Goal: Navigation & Orientation: Find specific page/section

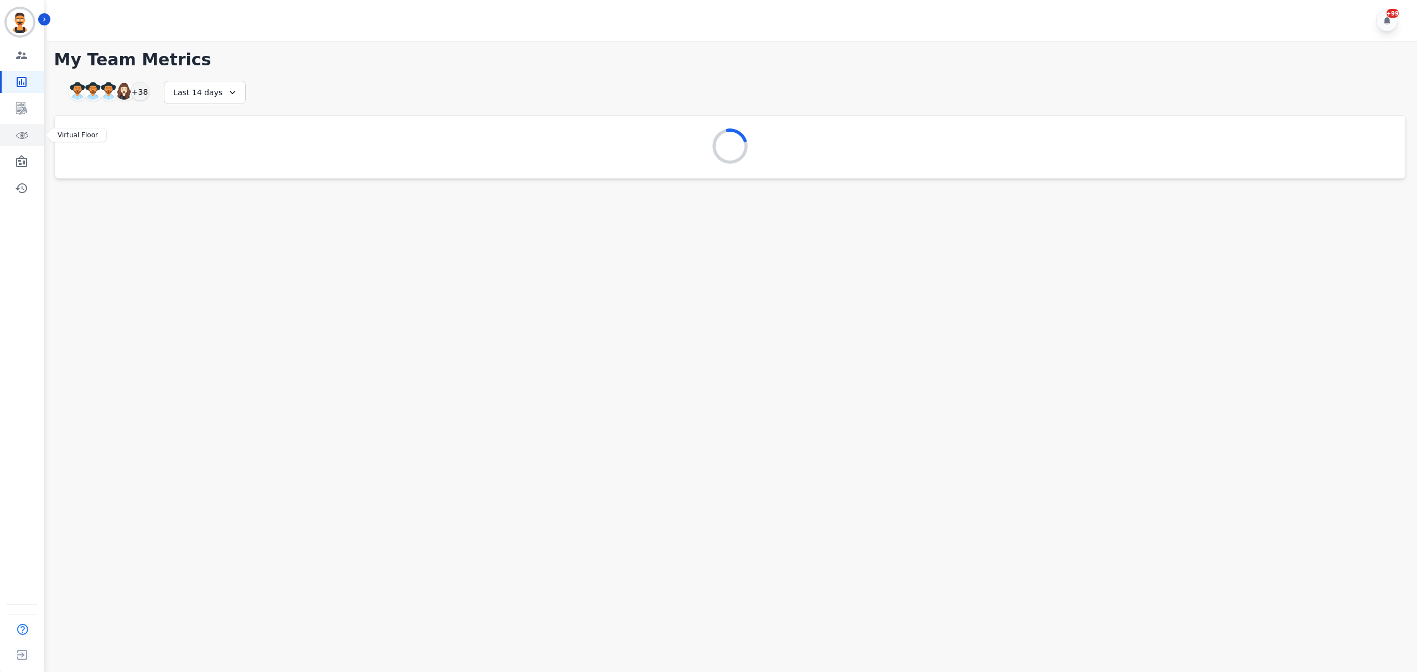
click at [33, 134] on link "Sidebar" at bounding box center [23, 135] width 43 height 22
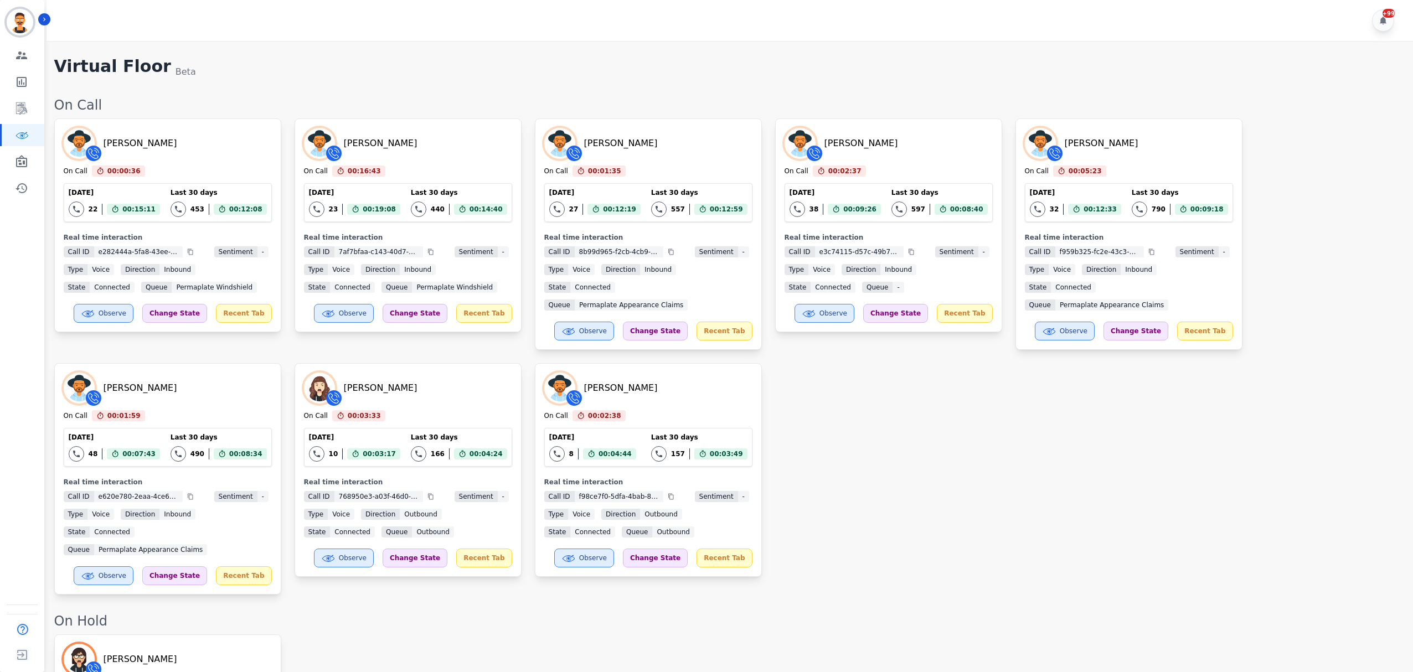
click at [800, 411] on div "Angel Rozalez On Call 00:00:36 Current State: On Call Today 22 Total interactio…" at bounding box center [727, 356] width 1347 height 476
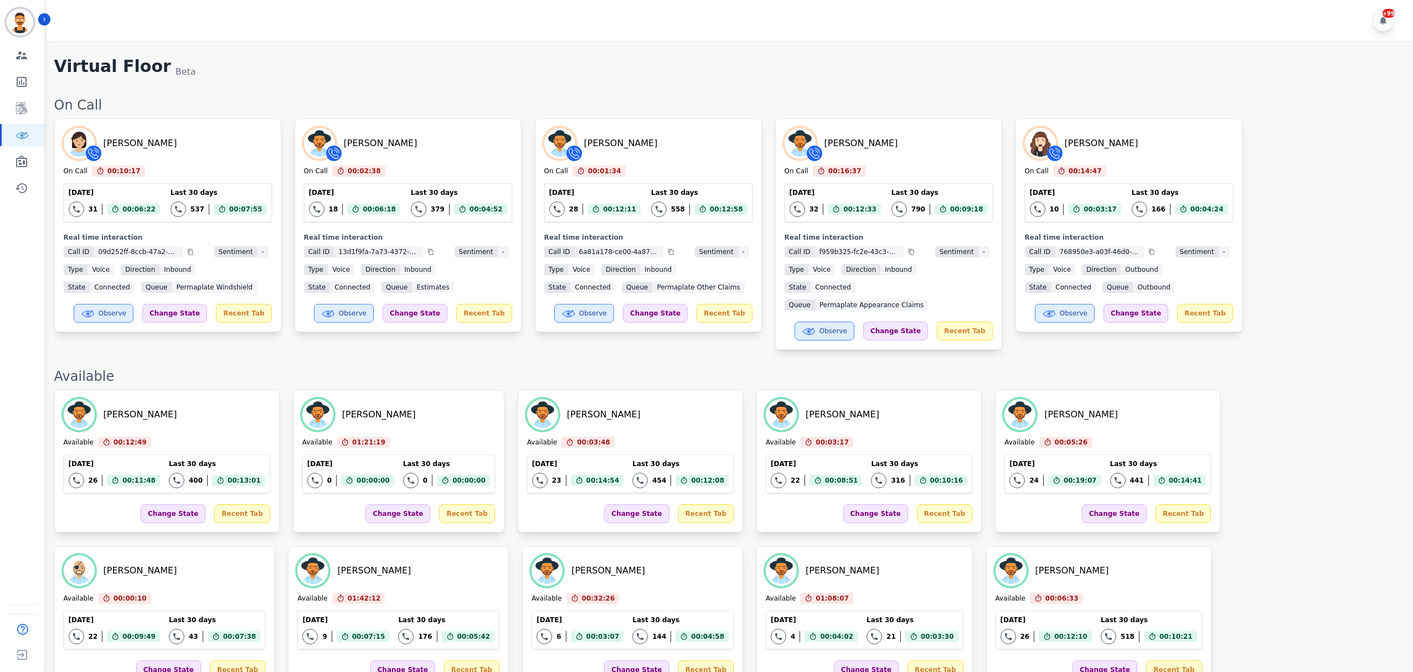
click at [408, 97] on div "On Call" at bounding box center [727, 105] width 1347 height 18
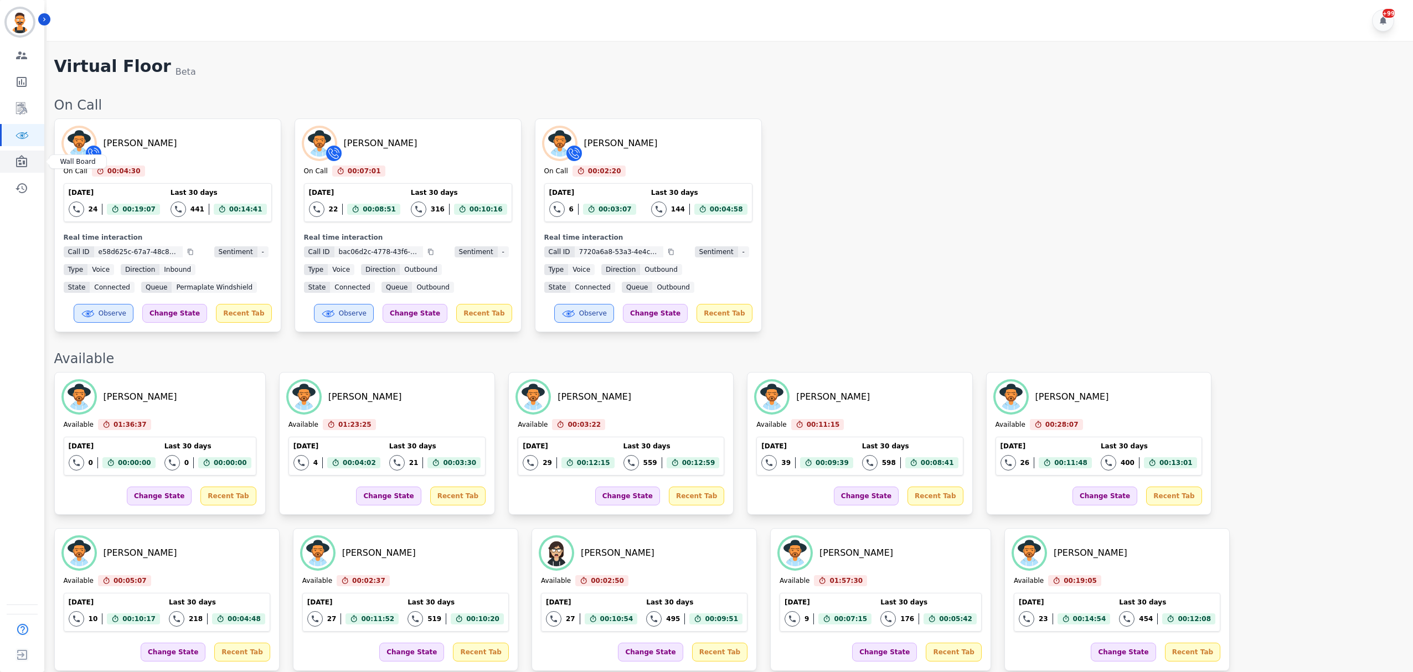
click at [23, 158] on icon "Sidebar" at bounding box center [21, 161] width 11 height 12
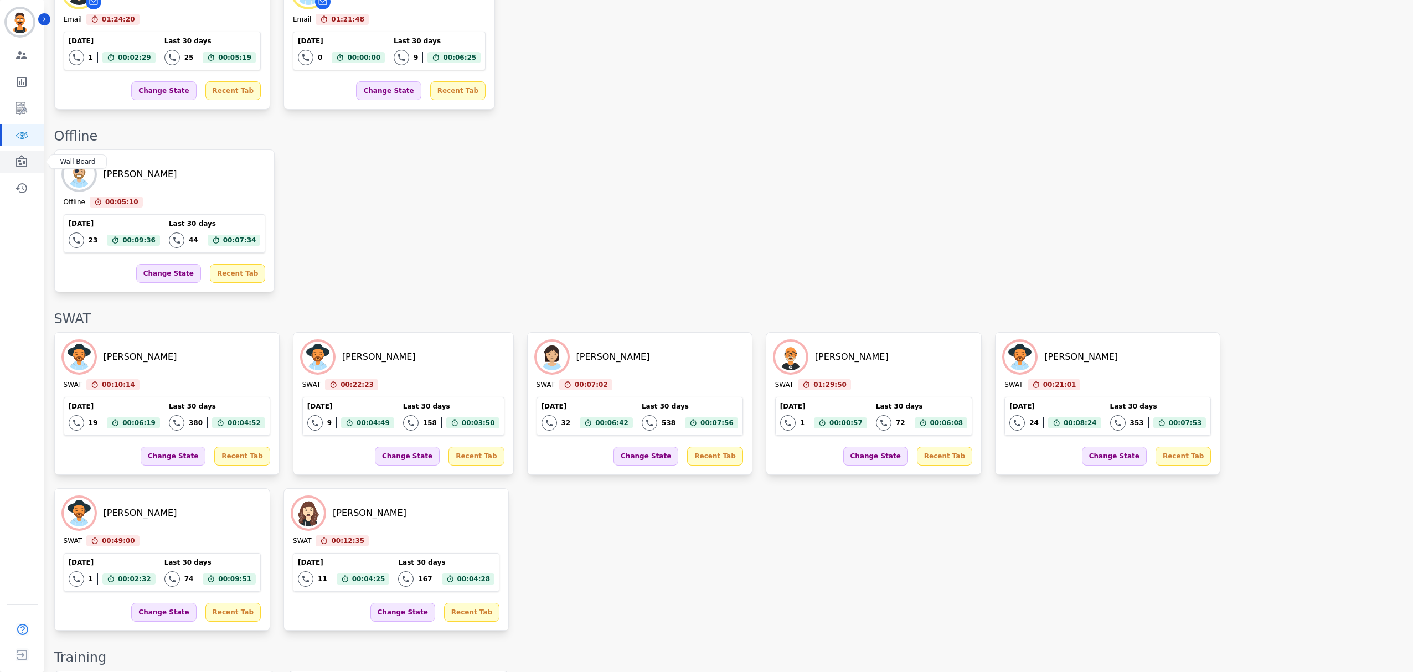
drag, startPoint x: 13, startPoint y: 164, endPoint x: 21, endPoint y: 153, distance: 13.5
click at [13, 164] on link "Sidebar" at bounding box center [23, 162] width 43 height 22
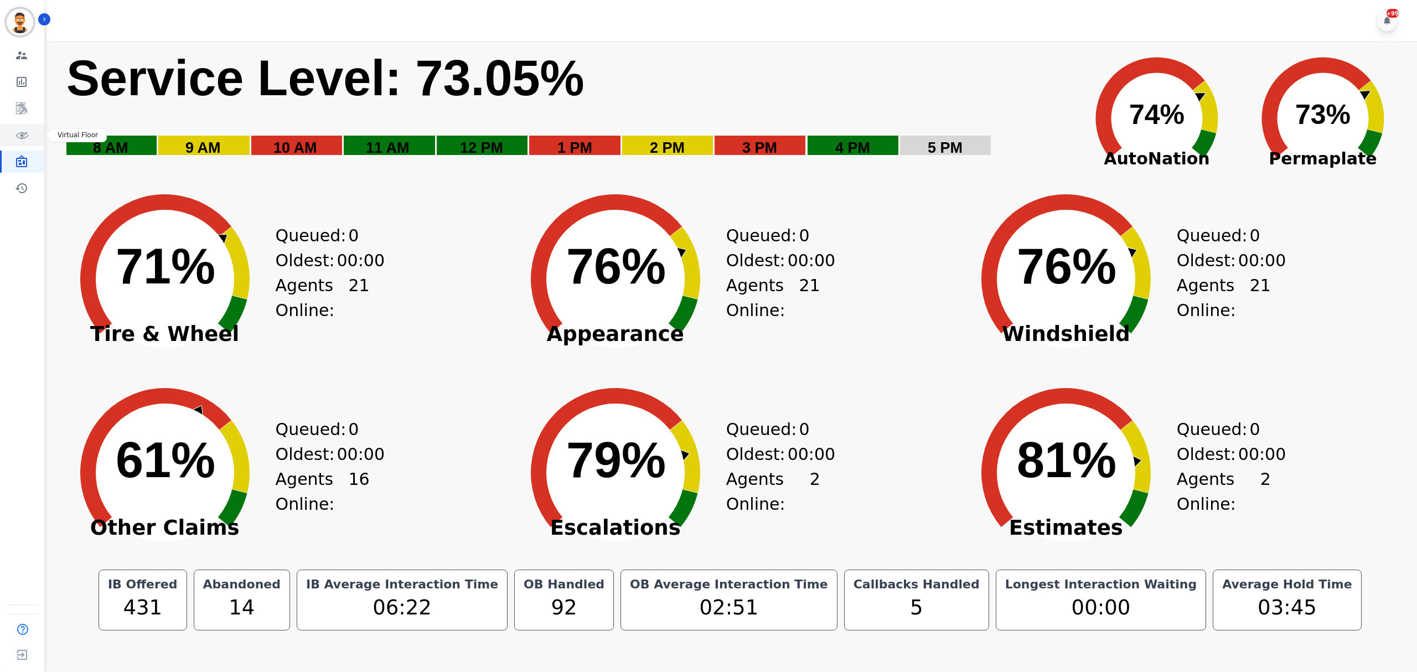
click at [30, 136] on link "Sidebar" at bounding box center [23, 135] width 43 height 22
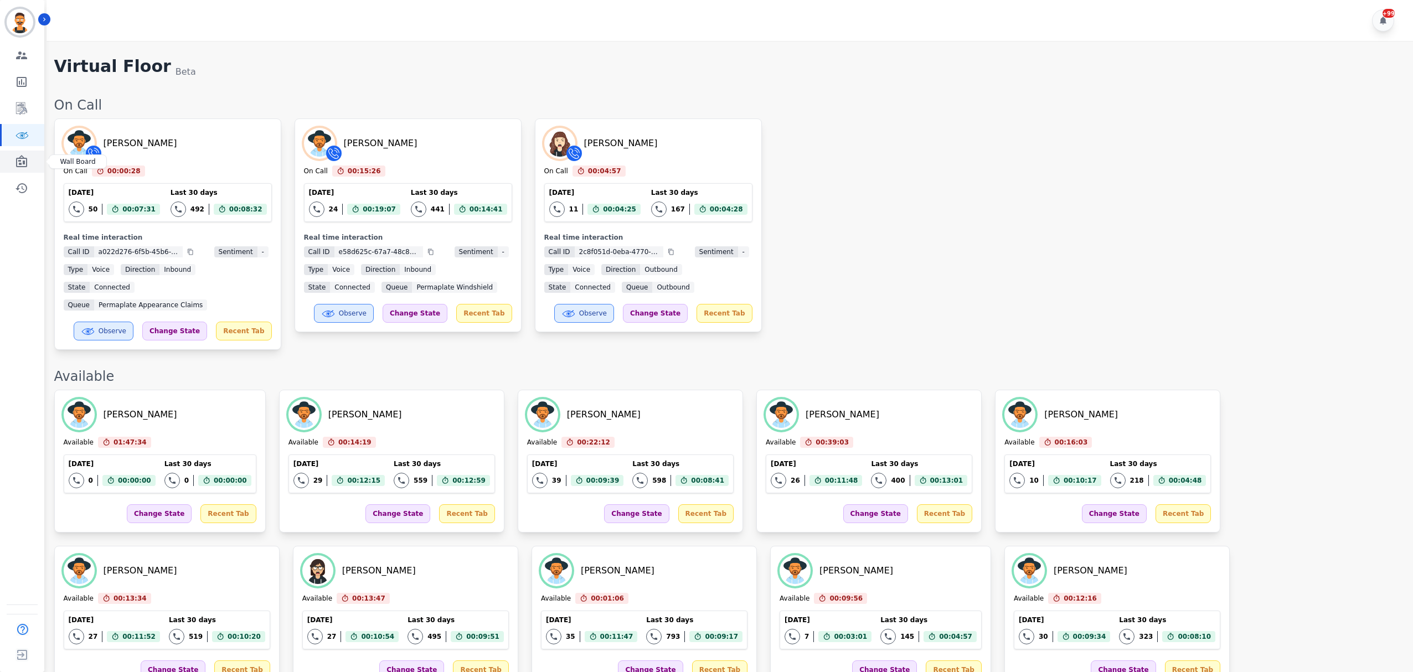
click at [8, 156] on link "Sidebar" at bounding box center [23, 162] width 43 height 22
